Goal: Information Seeking & Learning: Learn about a topic

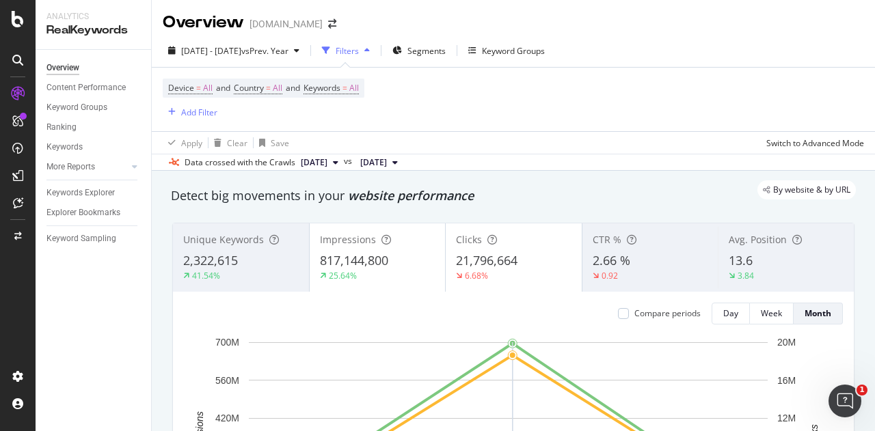
scroll to position [68, 0]
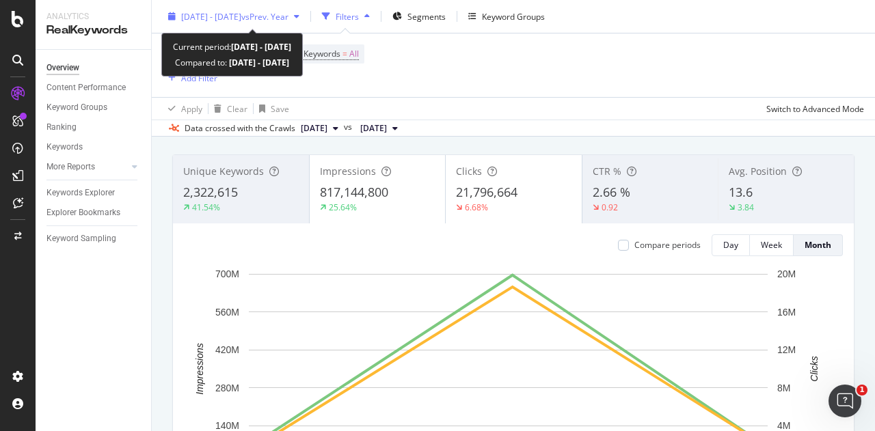
click at [241, 20] on span "[DATE] - [DATE]" at bounding box center [211, 16] width 60 height 12
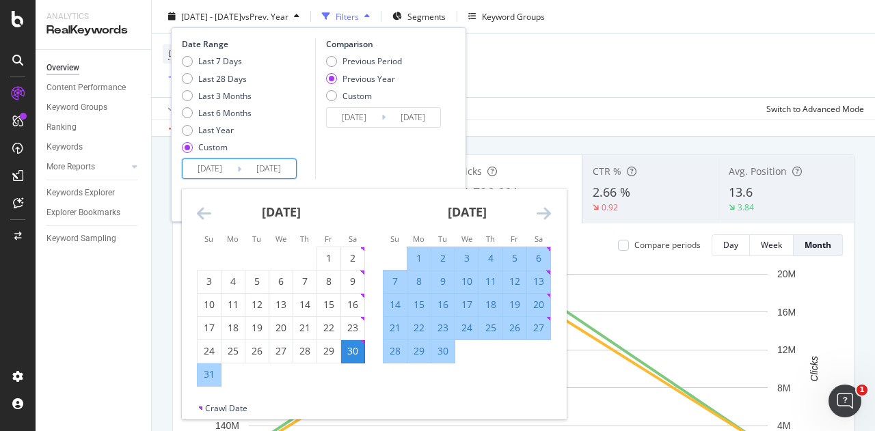
click at [211, 170] on input "[DATE]" at bounding box center [209, 168] width 55 height 19
click at [543, 214] on icon "Move forward to switch to the next month." at bounding box center [544, 213] width 14 height 16
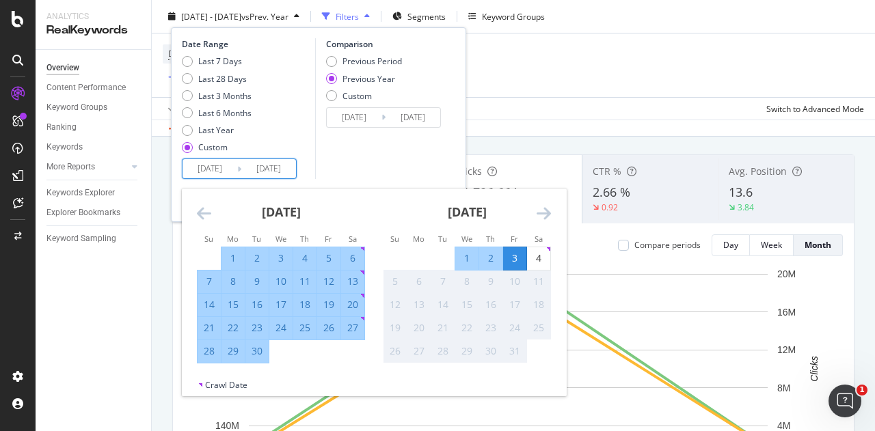
click at [344, 163] on div "Comparison Previous Period Previous Year Custom [DATE] Navigate forward to inte…" at bounding box center [380, 108] width 130 height 141
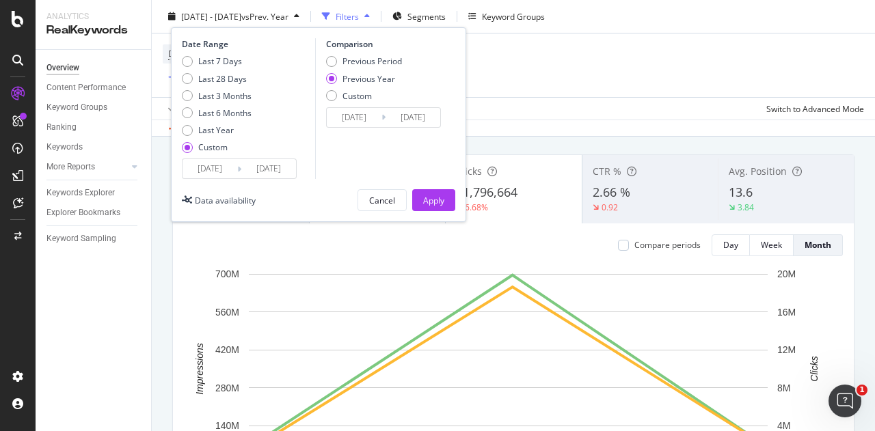
click at [353, 120] on input "[DATE]" at bounding box center [354, 117] width 55 height 19
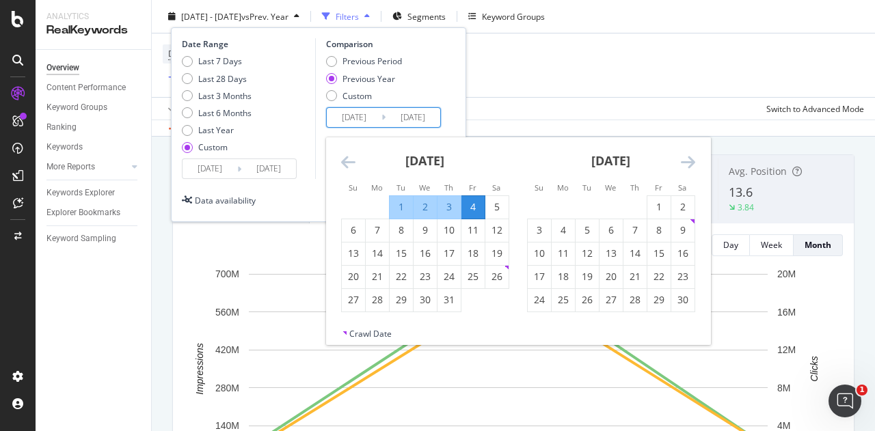
click at [347, 166] on icon "Move backward to switch to the previous month." at bounding box center [348, 162] width 14 height 16
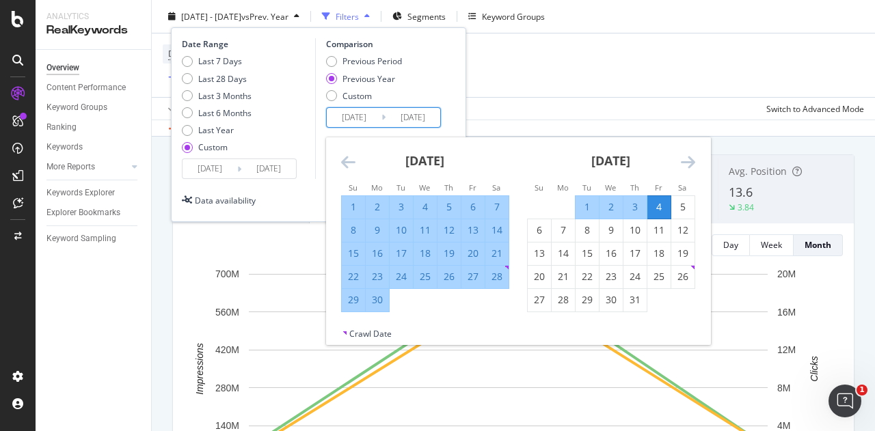
click at [347, 166] on icon "Move backward to switch to the previous month." at bounding box center [348, 162] width 14 height 16
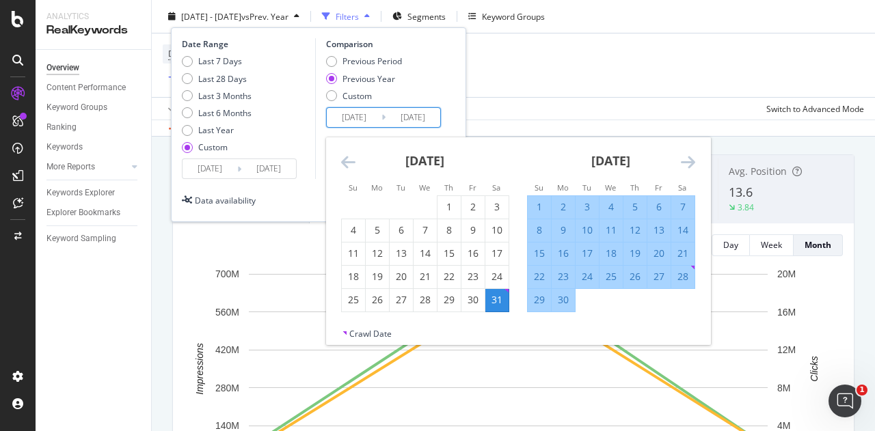
click at [684, 154] on icon "Move forward to switch to the next month." at bounding box center [688, 162] width 14 height 16
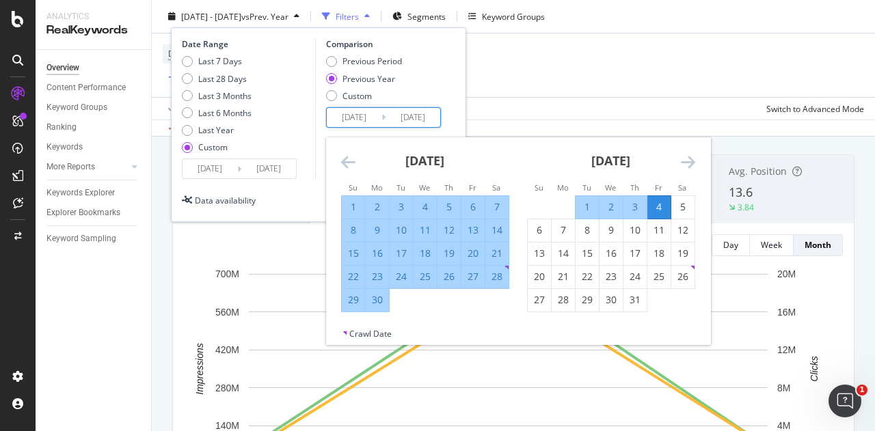
click at [455, 87] on div "Date Range Last 7 Days Last 28 Days Last 3 Months Last 6 Months Last Year Custo…" at bounding box center [318, 124] width 295 height 195
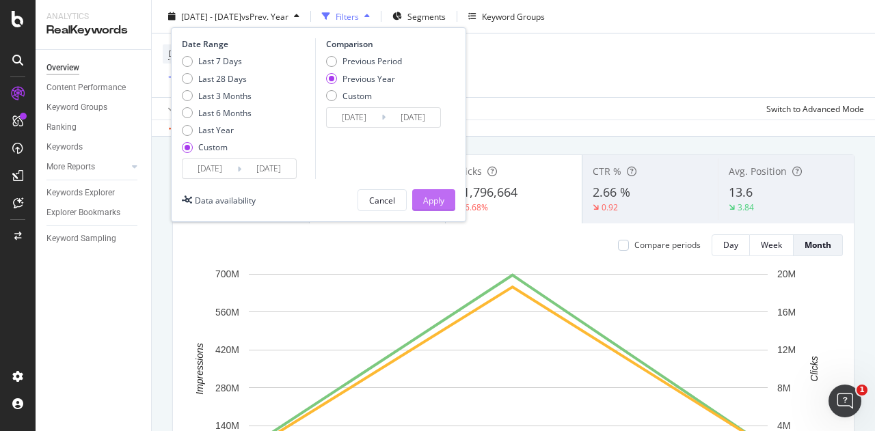
click at [437, 195] on div "Apply" at bounding box center [433, 200] width 21 height 12
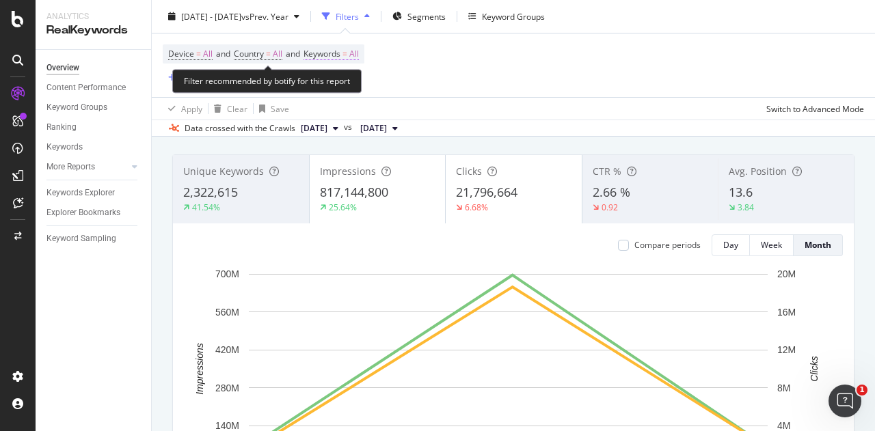
click at [339, 56] on span "Keywords" at bounding box center [321, 54] width 37 height 12
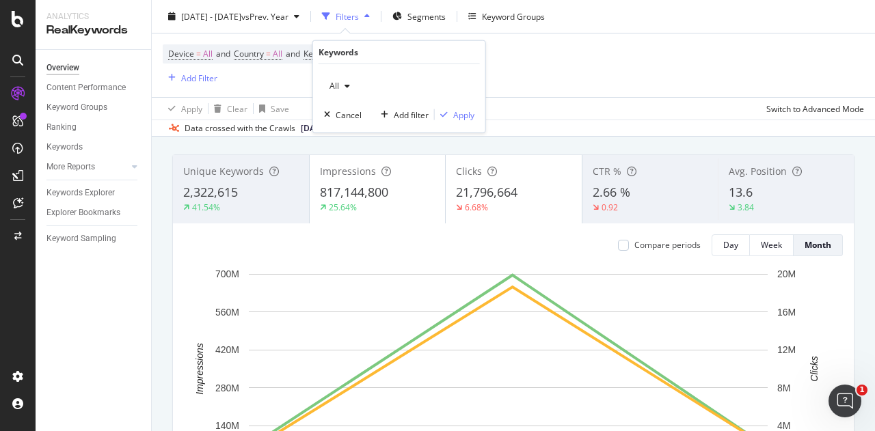
click at [339, 84] on div "button" at bounding box center [347, 86] width 16 height 8
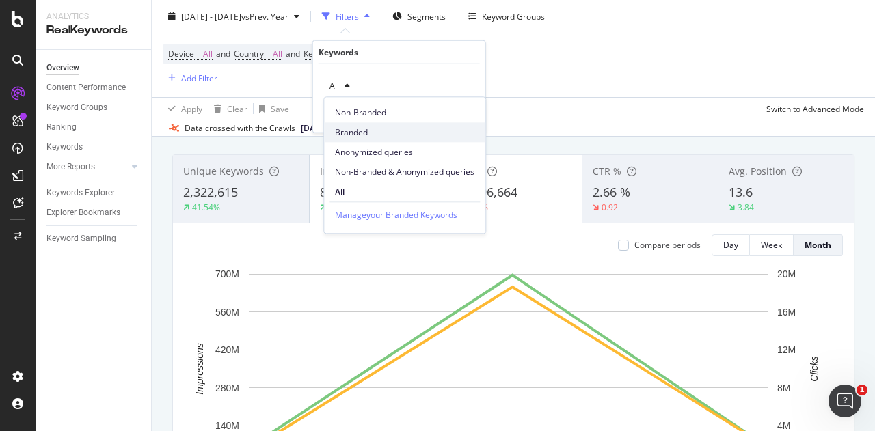
click at [360, 128] on span "Branded" at bounding box center [404, 132] width 139 height 12
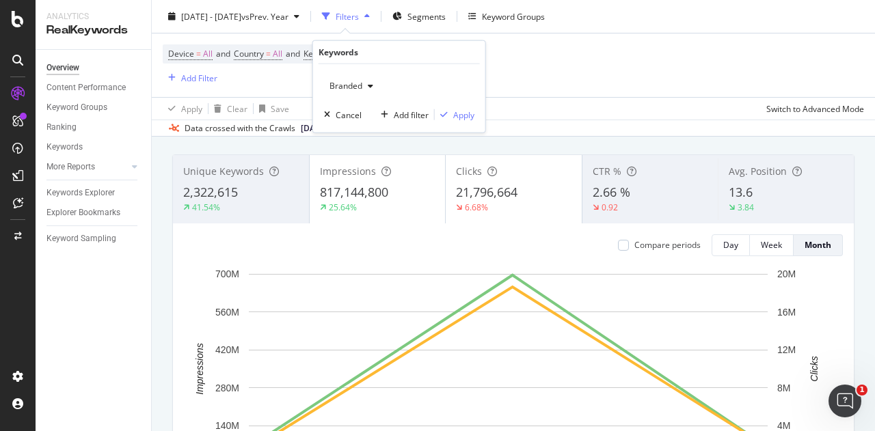
click at [375, 87] on div "button" at bounding box center [370, 86] width 16 height 8
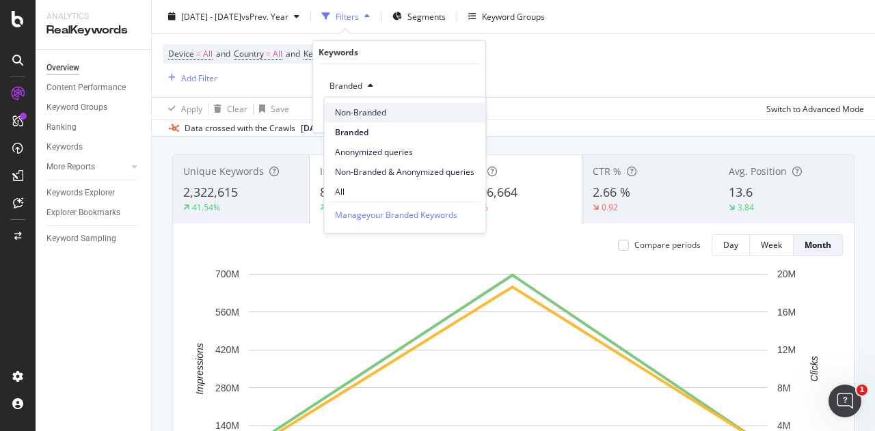
click at [351, 118] on span "Non-Branded" at bounding box center [404, 113] width 139 height 12
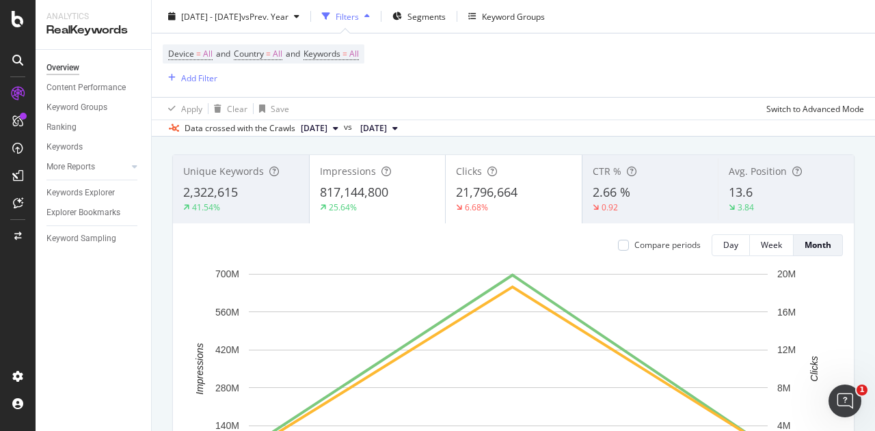
click at [534, 76] on div "Device = All and Country = All and Keywords = All Add Filter" at bounding box center [513, 65] width 701 height 64
click at [209, 76] on div "Add Filter" at bounding box center [199, 78] width 36 height 12
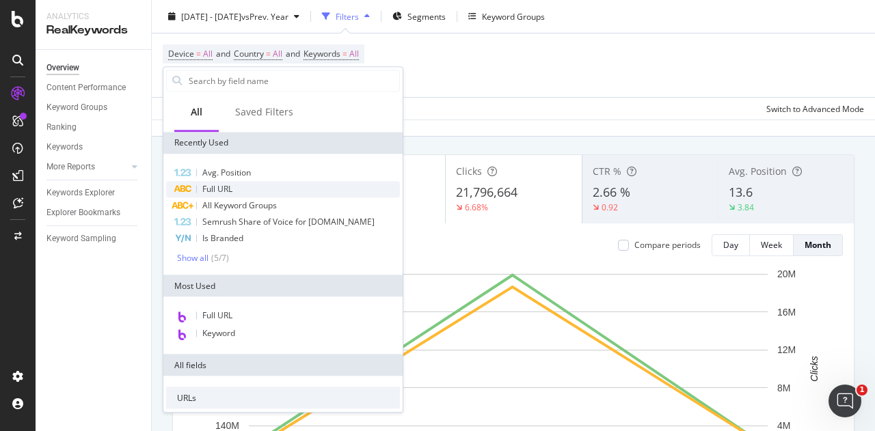
click at [234, 188] on div "Full URL" at bounding box center [283, 189] width 234 height 16
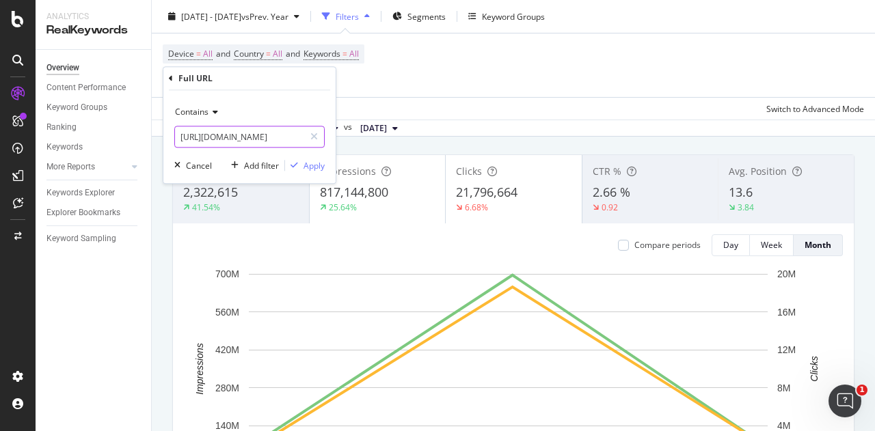
click at [236, 135] on input "[URL][DOMAIN_NAME]" at bounding box center [239, 137] width 129 height 22
type input "/pd/"
click at [316, 166] on div "Apply" at bounding box center [313, 166] width 21 height 12
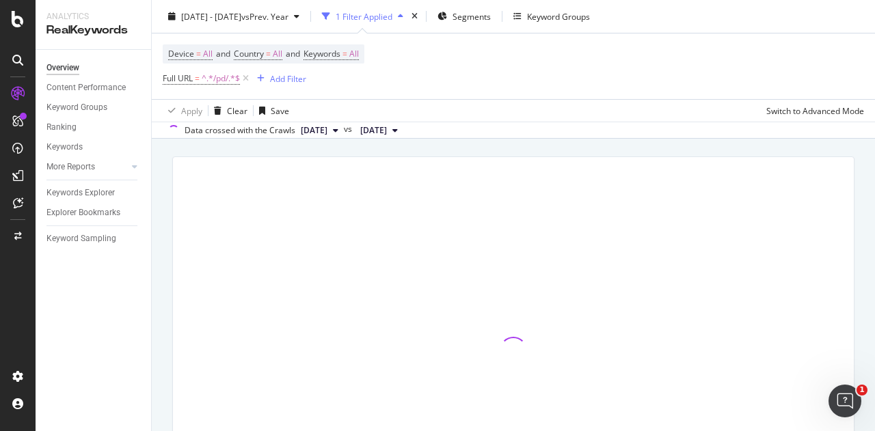
scroll to position [70, 0]
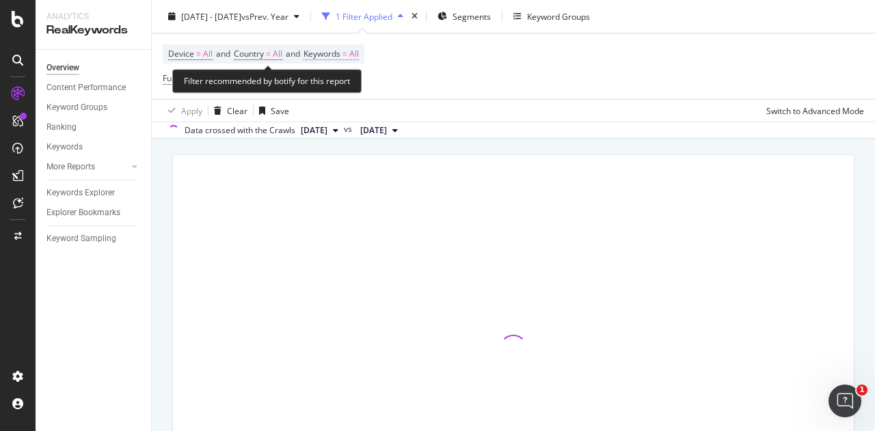
click at [358, 51] on span "All" at bounding box center [354, 53] width 10 height 19
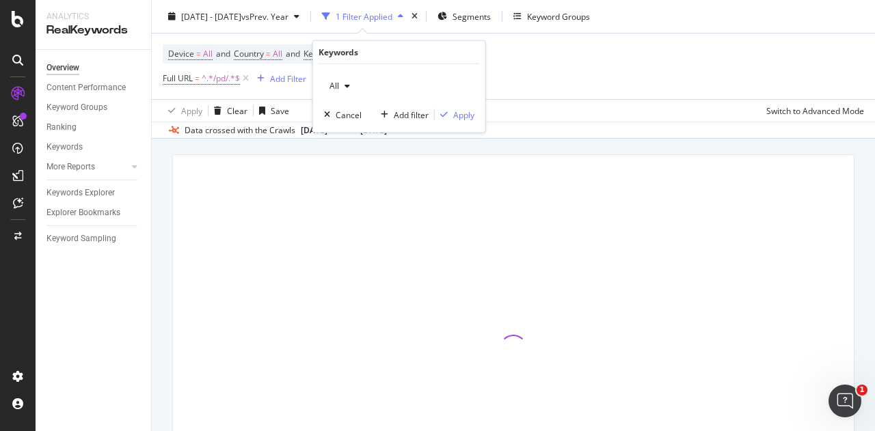
click at [336, 85] on span "All" at bounding box center [331, 86] width 15 height 12
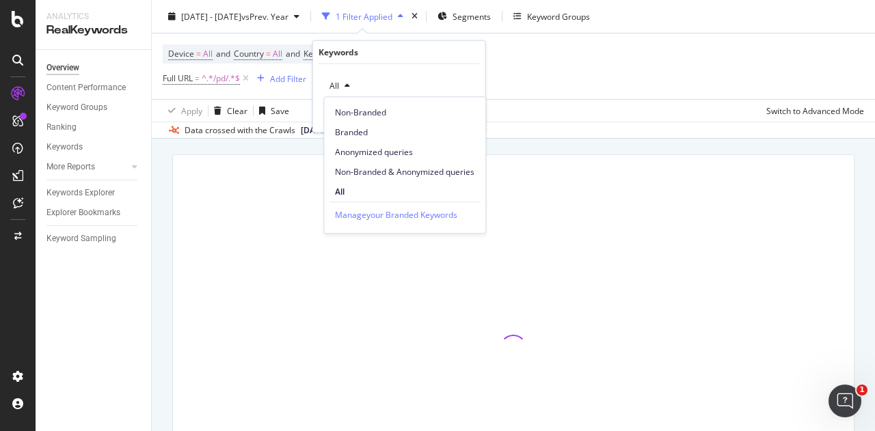
click at [582, 80] on div "Device = All and Country = All and Keywords = All Full URL = ^.*/pd/.*$ Add Fil…" at bounding box center [513, 66] width 701 height 66
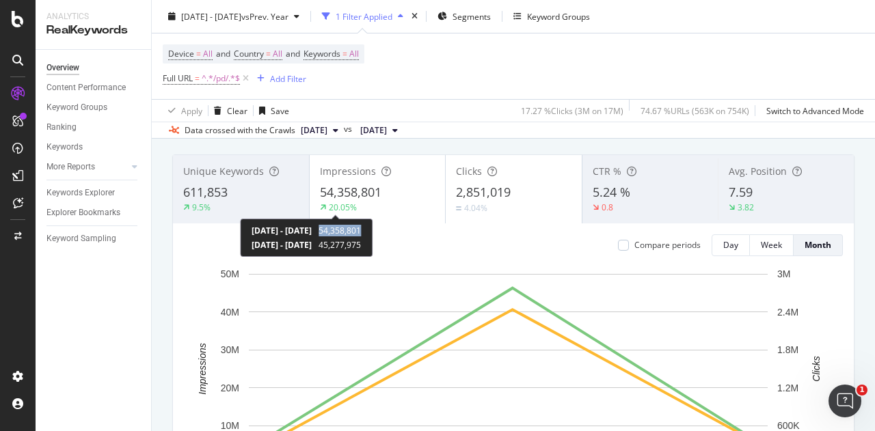
drag, startPoint x: 377, startPoint y: 228, endPoint x: 418, endPoint y: 225, distance: 40.4
click at [361, 225] on span "54,358,801" at bounding box center [340, 231] width 42 height 12
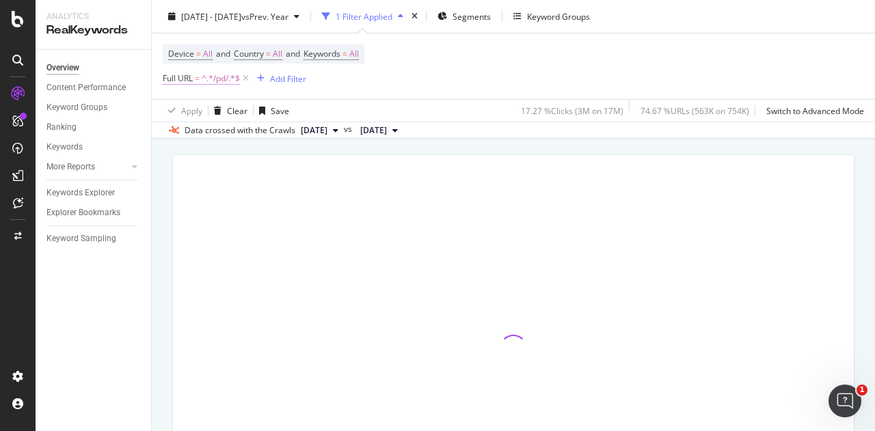
click at [224, 79] on span "^.*/pd/.*$" at bounding box center [221, 78] width 38 height 19
click at [433, 77] on div "Device = All and Country = All and Keywords = All Full URL = ^.*/pd/.*$ Add Fil…" at bounding box center [513, 66] width 701 height 66
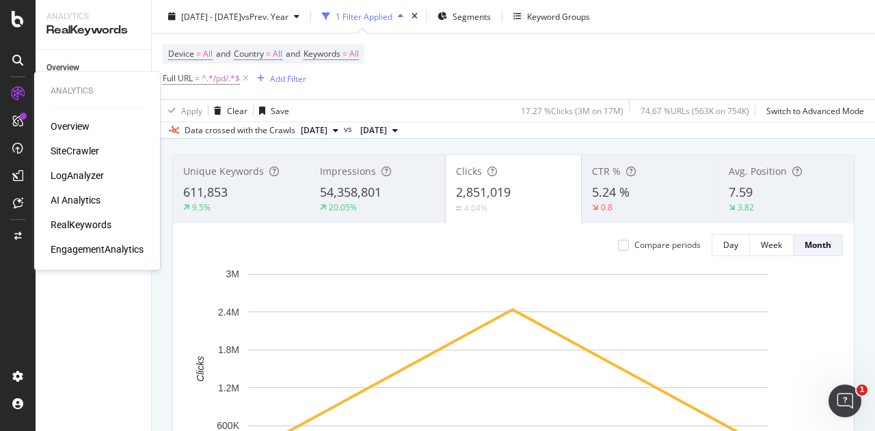
click at [84, 152] on div "SiteCrawler" at bounding box center [75, 151] width 49 height 14
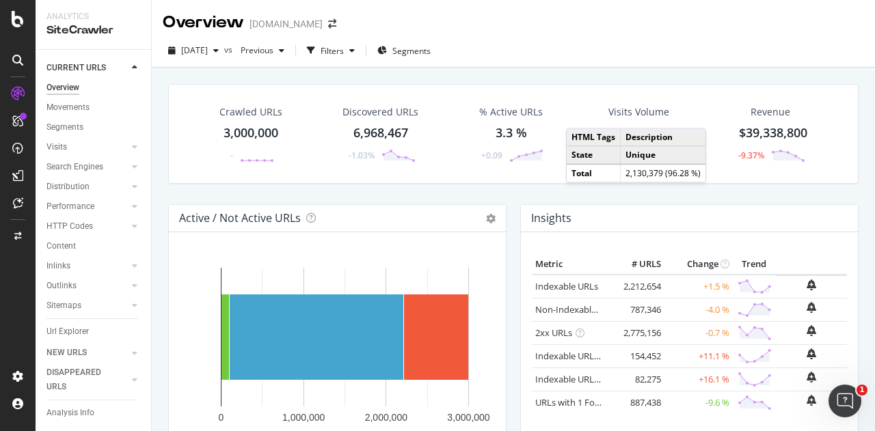
scroll to position [41, 0]
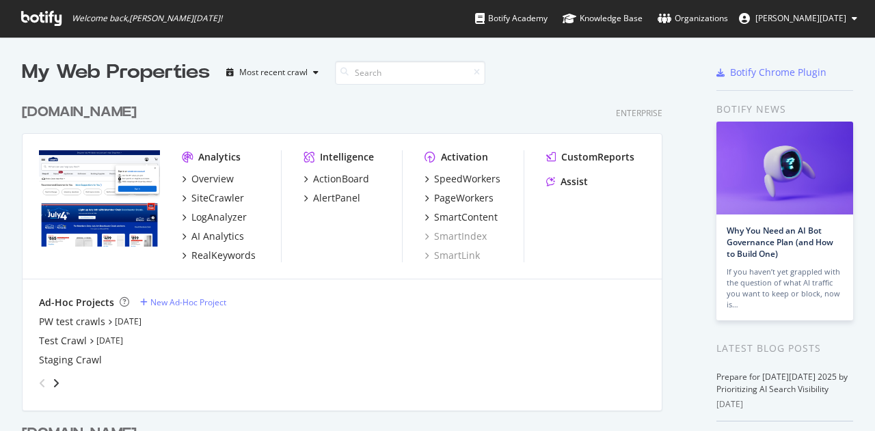
scroll to position [421, 854]
click at [223, 256] on div "RealKeywords" at bounding box center [223, 256] width 64 height 14
